Goal: Learn about a topic

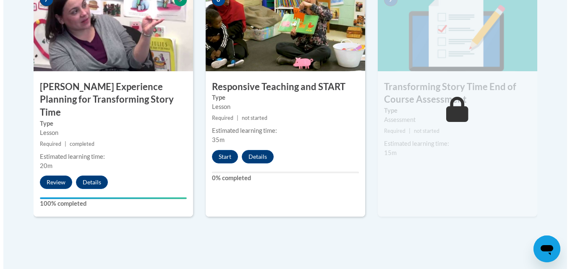
scroll to position [752, 0]
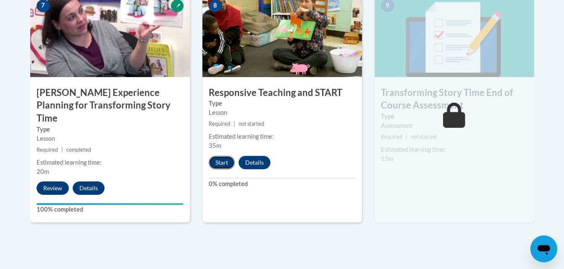
click at [225, 164] on button "Start" at bounding box center [222, 162] width 26 height 13
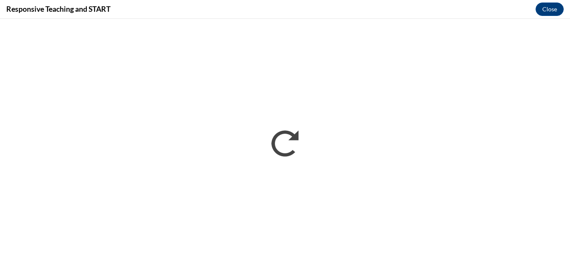
scroll to position [0, 0]
